Goal: Task Accomplishment & Management: Manage account settings

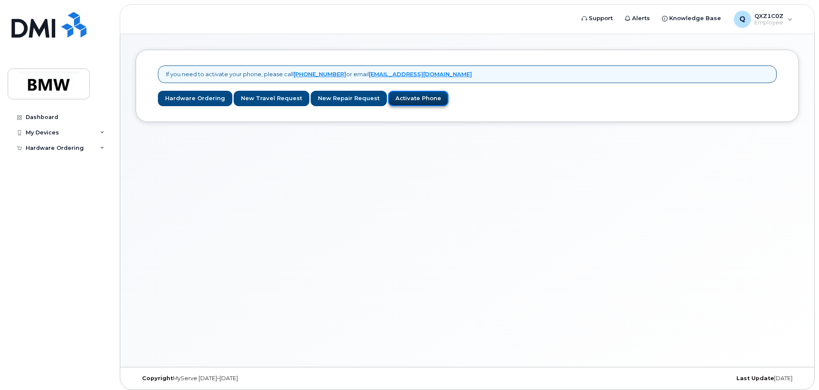
click at [402, 99] on link "Activate Phone" at bounding box center [418, 99] width 60 height 16
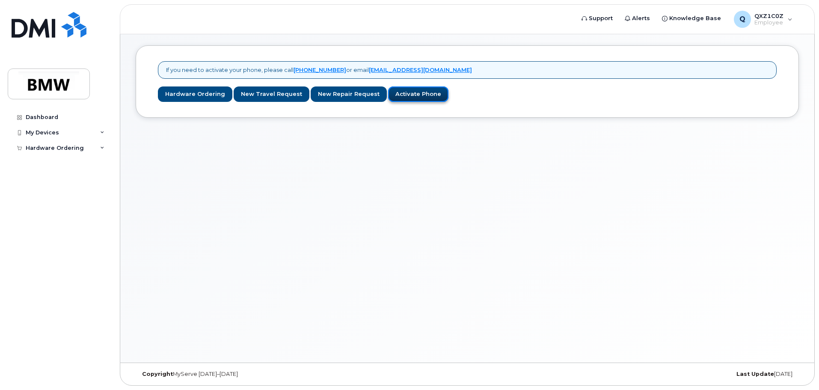
click at [403, 93] on link "Activate Phone" at bounding box center [418, 94] width 60 height 16
click at [104, 130] on div "My Devices" at bounding box center [60, 132] width 104 height 15
click at [103, 162] on icon at bounding box center [102, 164] width 4 height 4
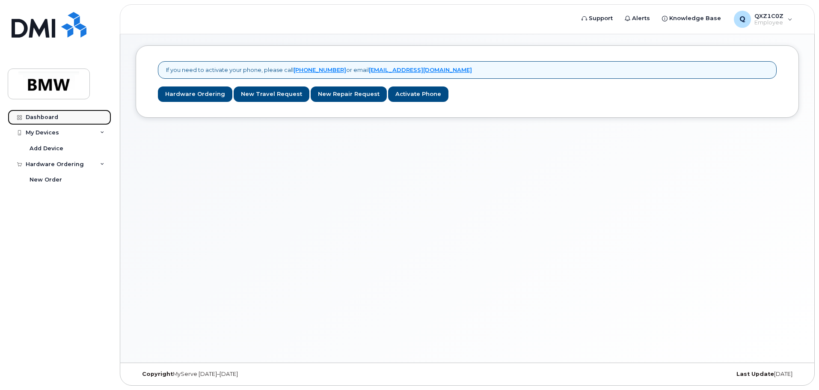
click at [49, 118] on div "Dashboard" at bounding box center [42, 117] width 33 height 7
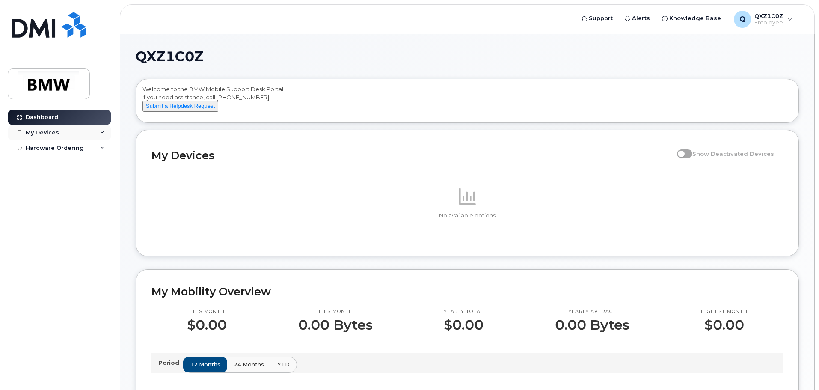
click at [103, 130] on icon at bounding box center [102, 132] width 4 height 4
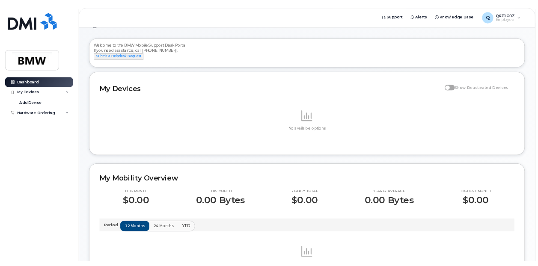
scroll to position [43, 0]
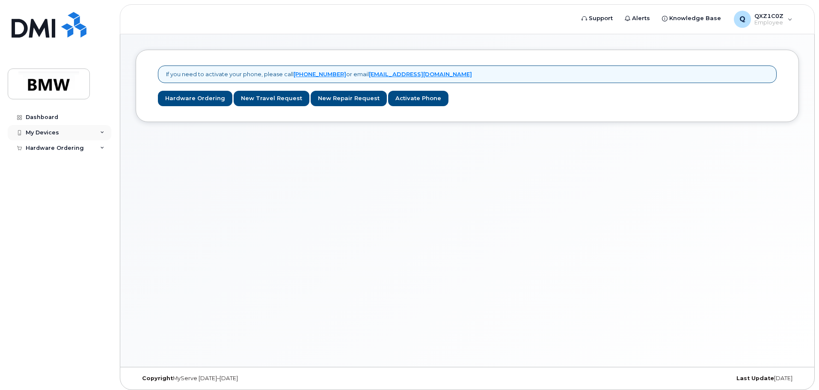
click at [102, 133] on icon at bounding box center [102, 132] width 4 height 4
click at [98, 132] on div "My Devices" at bounding box center [60, 132] width 104 height 15
click at [48, 150] on div "Add Device" at bounding box center [47, 149] width 34 height 8
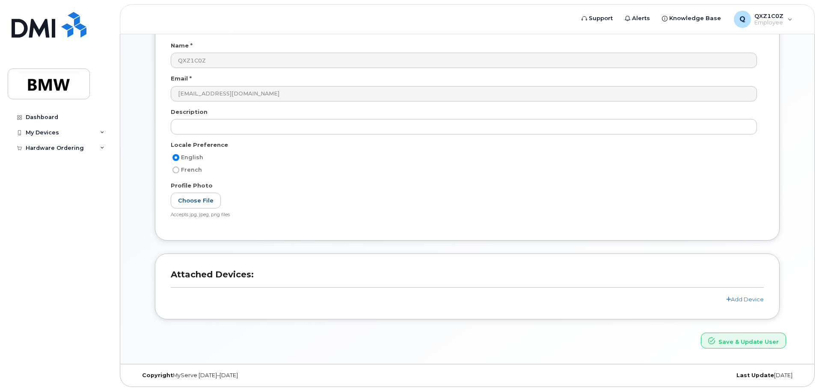
scroll to position [81, 0]
click at [101, 135] on div "My Devices" at bounding box center [60, 132] width 104 height 15
click at [728, 299] on icon at bounding box center [728, 298] width 5 height 6
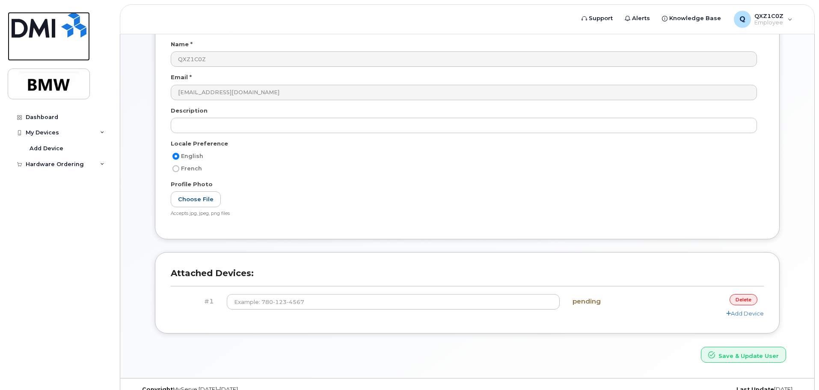
click at [21, 36] on img at bounding box center [49, 25] width 75 height 26
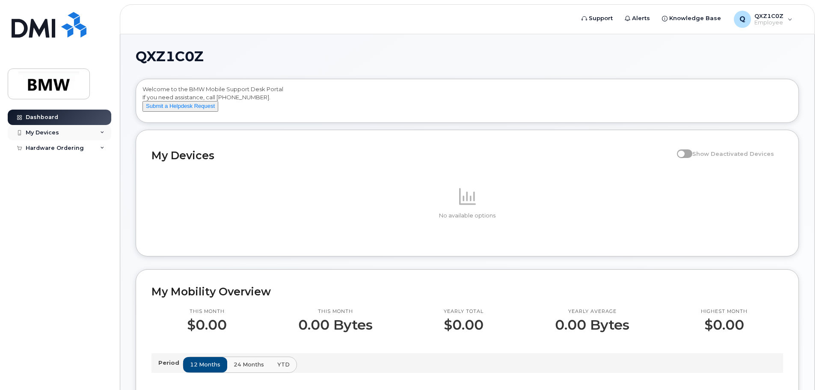
click at [85, 134] on div "My Devices" at bounding box center [60, 132] width 104 height 15
click at [791, 22] on div "Q QXZ1C0Z Employee" at bounding box center [763, 19] width 71 height 17
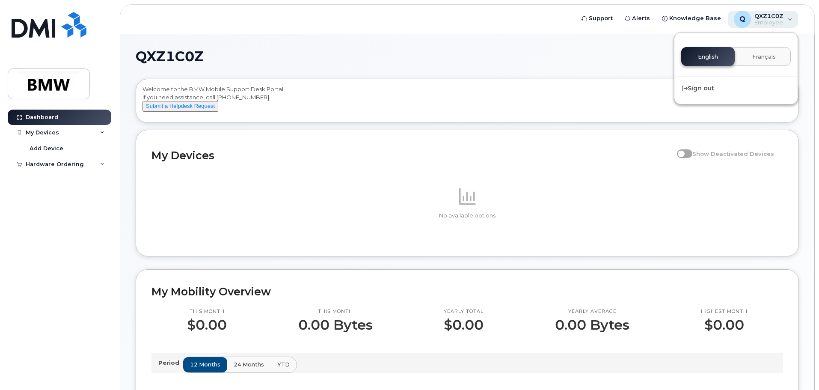
click at [791, 22] on div "Q QXZ1C0Z Employee" at bounding box center [763, 19] width 71 height 17
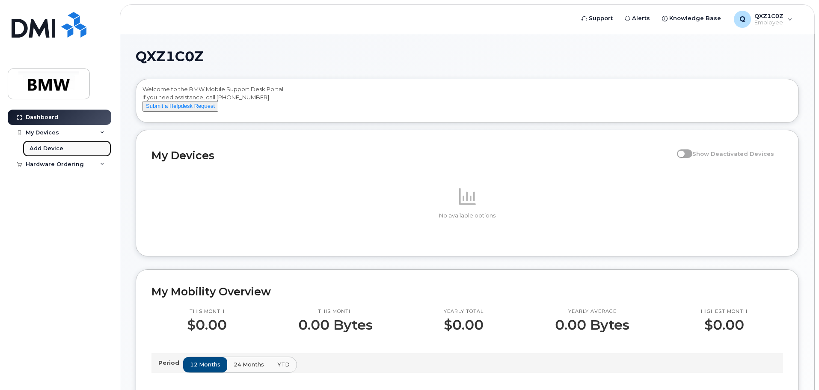
click at [56, 150] on div "Add Device" at bounding box center [47, 149] width 34 height 8
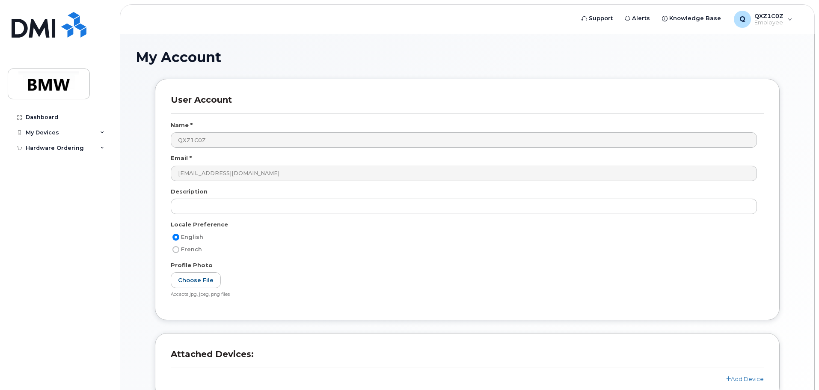
scroll to position [81, 0]
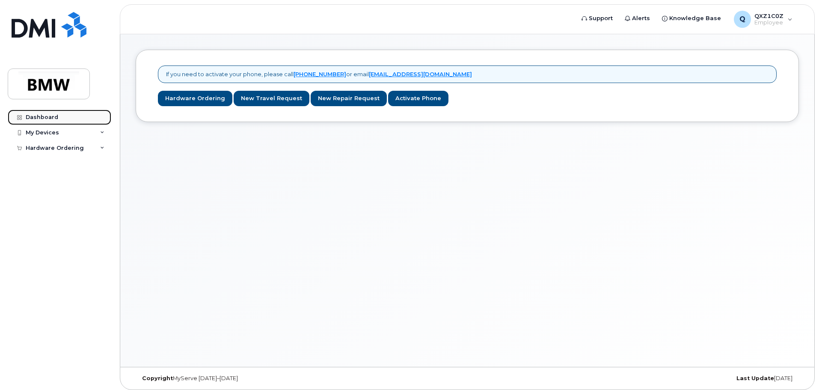
click at [48, 118] on div "Dashboard" at bounding box center [42, 117] width 33 height 7
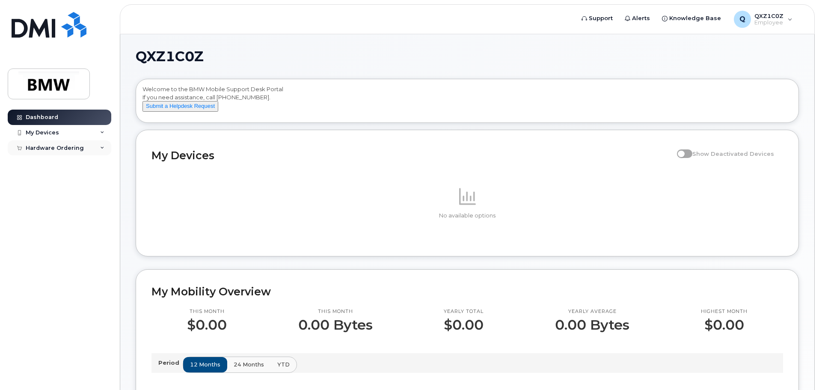
click at [100, 147] on div "Hardware Ordering" at bounding box center [60, 147] width 104 height 15
click at [101, 130] on icon at bounding box center [102, 132] width 4 height 4
